Goal: Find specific page/section: Find specific page/section

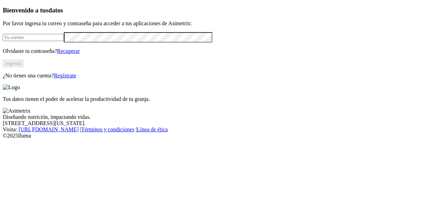
type input "[EMAIL_ADDRESS][DOMAIN_NAME]"
click at [23, 67] on button "Ingresa" at bounding box center [13, 63] width 21 height 7
